Goal: Information Seeking & Learning: Learn about a topic

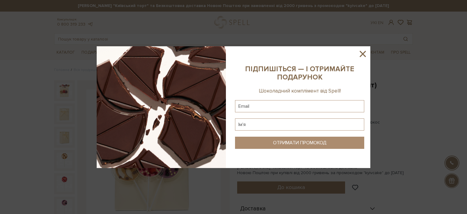
click at [362, 54] on icon at bounding box center [362, 54] width 6 height 6
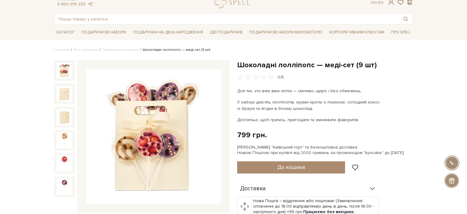
scroll to position [32, 0]
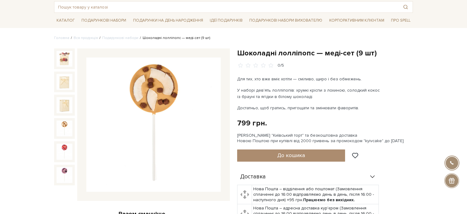
click at [68, 133] on img at bounding box center [65, 128] width 16 height 16
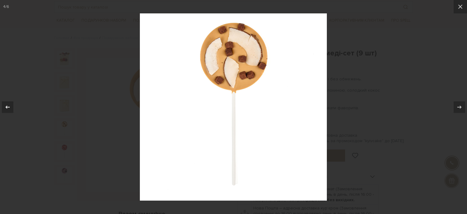
click at [11, 104] on icon at bounding box center [7, 106] width 7 height 7
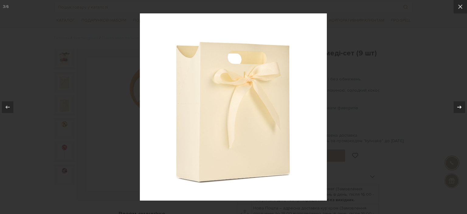
click at [455, 105] on div at bounding box center [459, 107] width 12 height 12
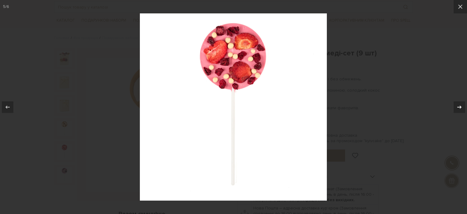
click at [454, 105] on div at bounding box center [459, 107] width 12 height 12
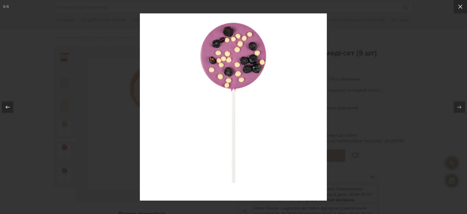
click at [429, 84] on div at bounding box center [233, 107] width 467 height 214
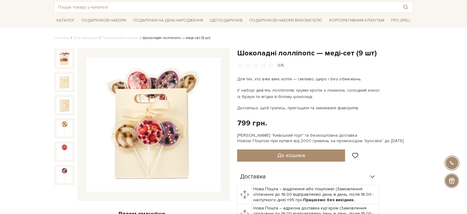
click at [63, 55] on img at bounding box center [65, 59] width 16 height 16
